Goal: Check status: Check status

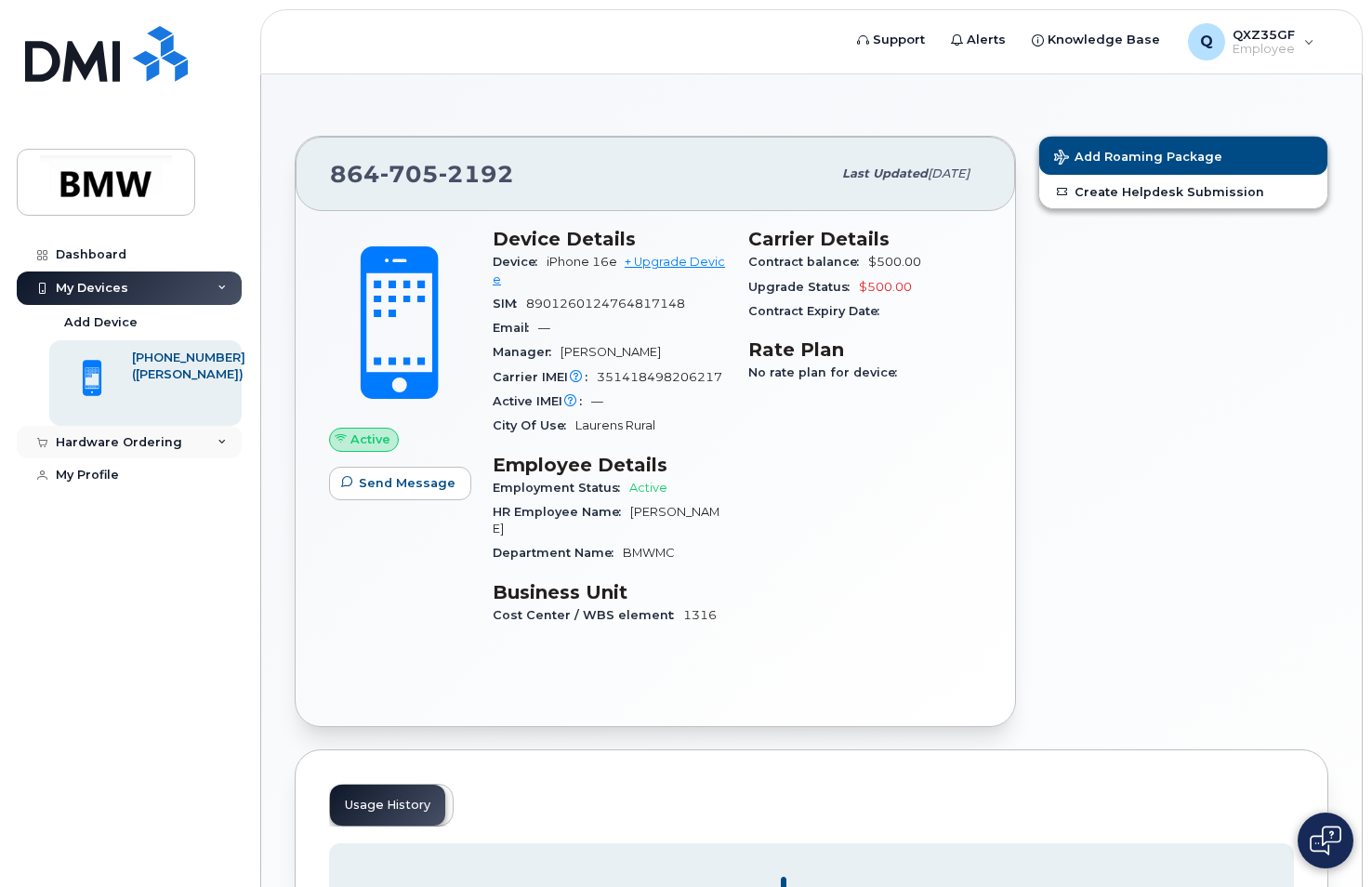
click at [170, 446] on div "Hardware Ordering" at bounding box center [119, 442] width 127 height 15
click at [108, 471] on div "My Orders" at bounding box center [97, 475] width 67 height 16
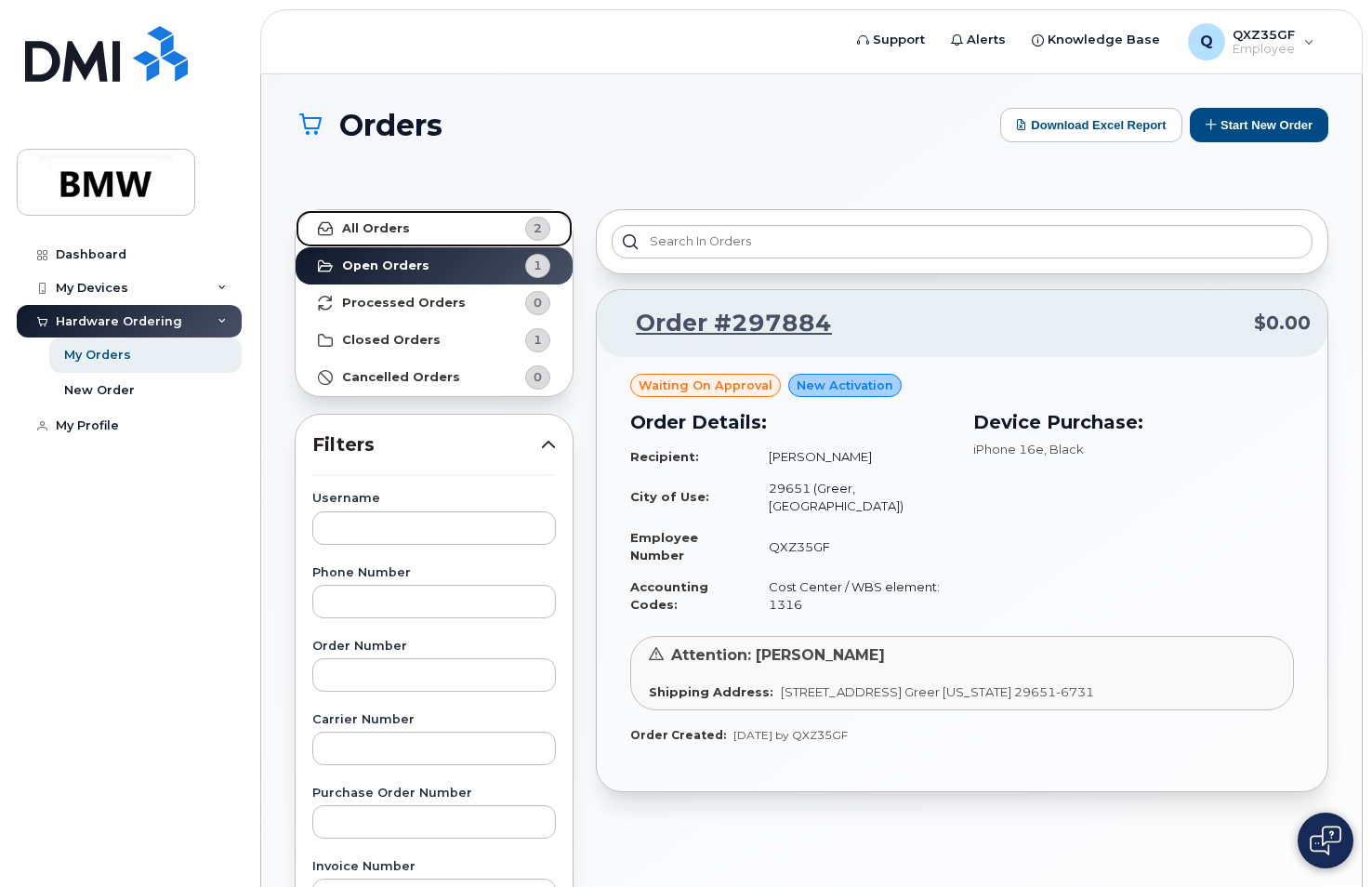
click at [543, 228] on div "2" at bounding box center [537, 229] width 25 height 24
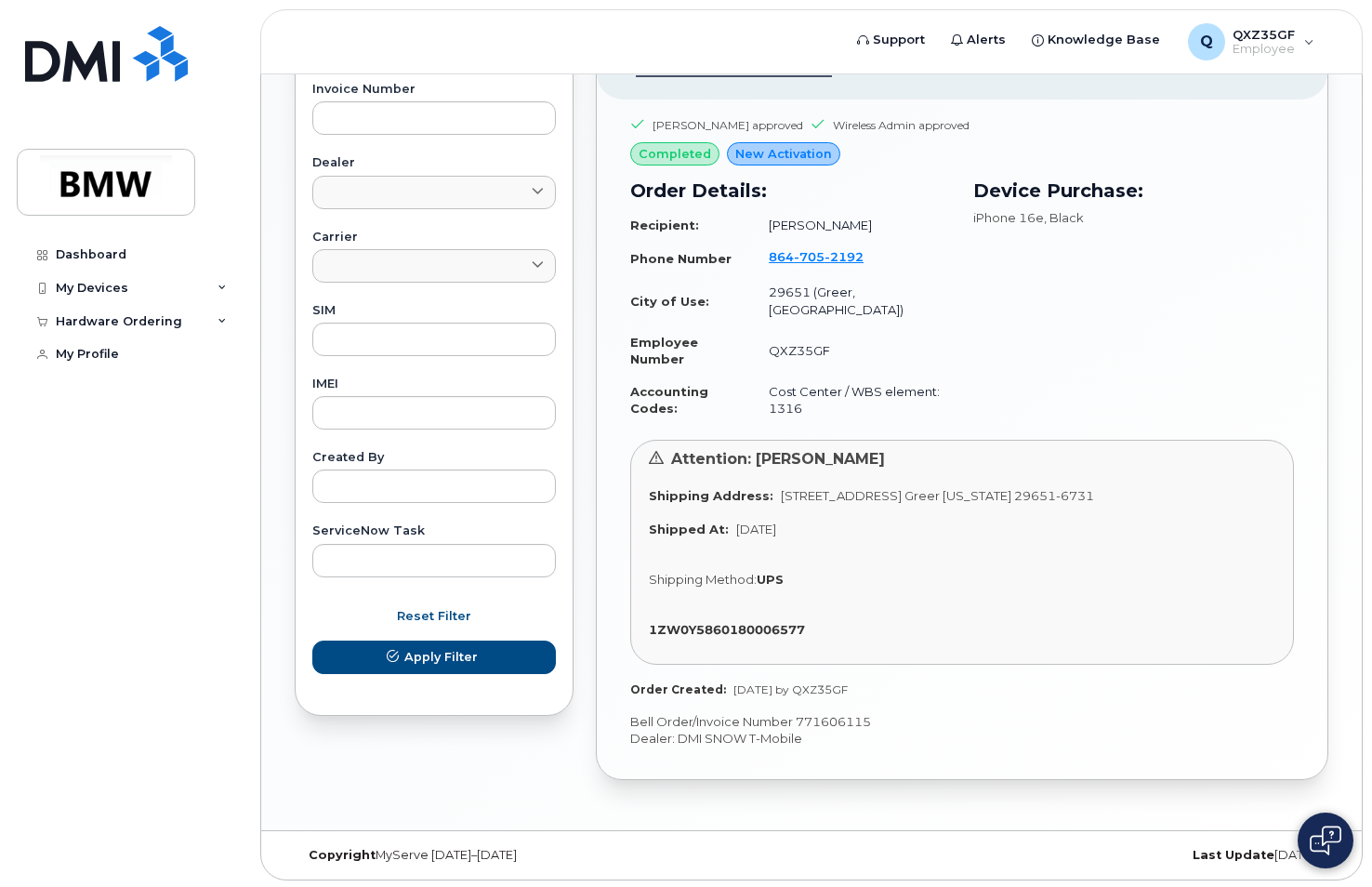
scroll to position [747, 0]
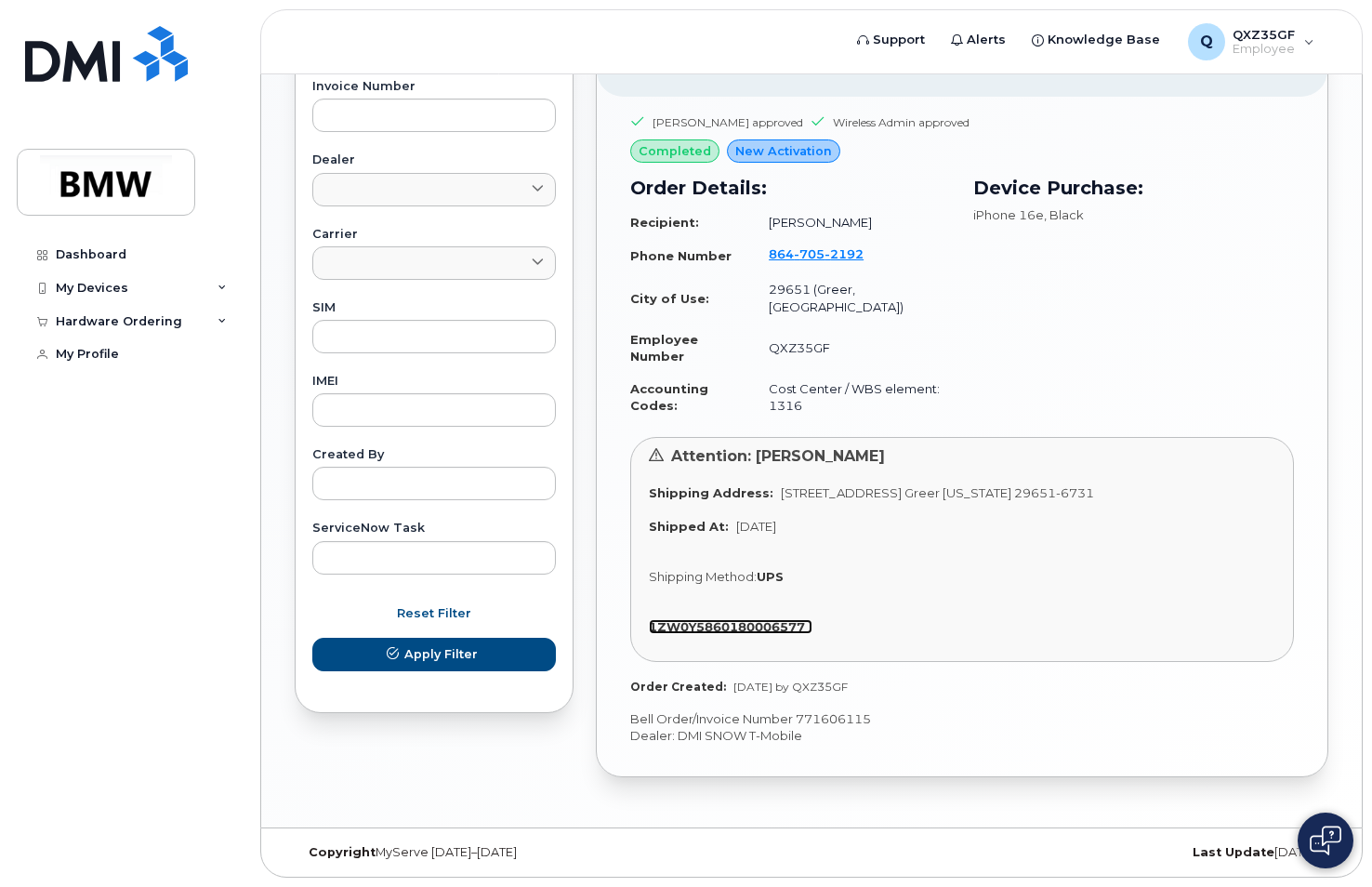
click at [710, 625] on strong "1ZW0Y5860180006577" at bounding box center [726, 626] width 156 height 15
